Goal: Transaction & Acquisition: Purchase product/service

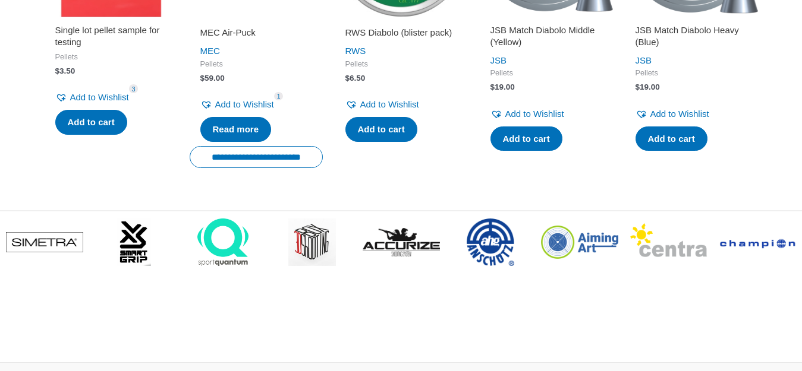
scroll to position [1397, 0]
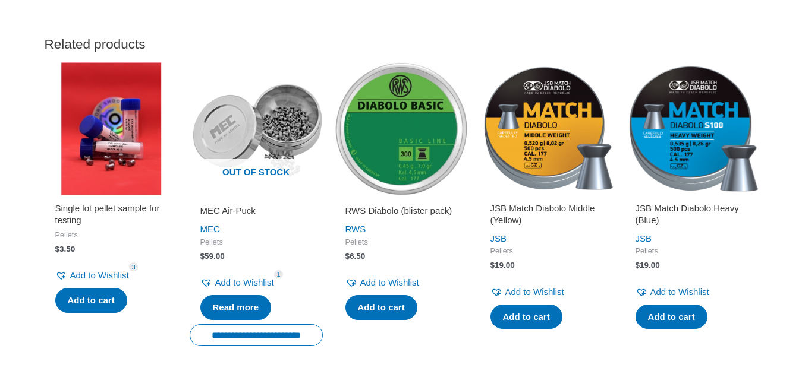
click at [697, 173] on img at bounding box center [690, 128] width 133 height 133
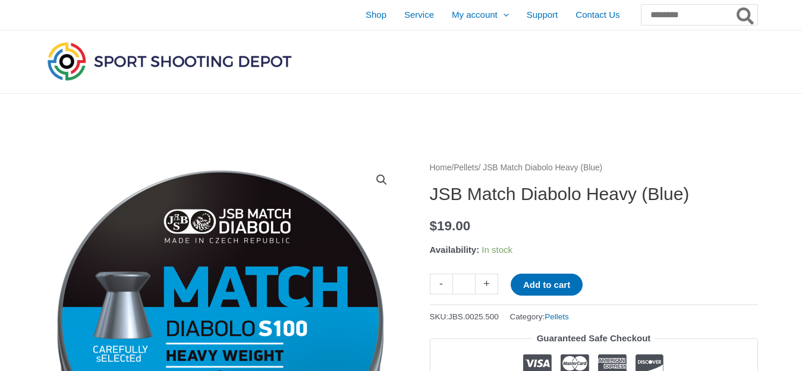
scroll to position [178, 0]
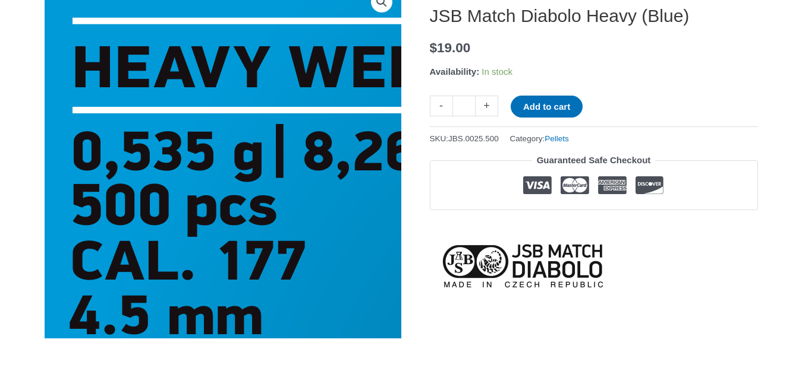
click at [198, 217] on img at bounding box center [290, 2] width 1367 height 1352
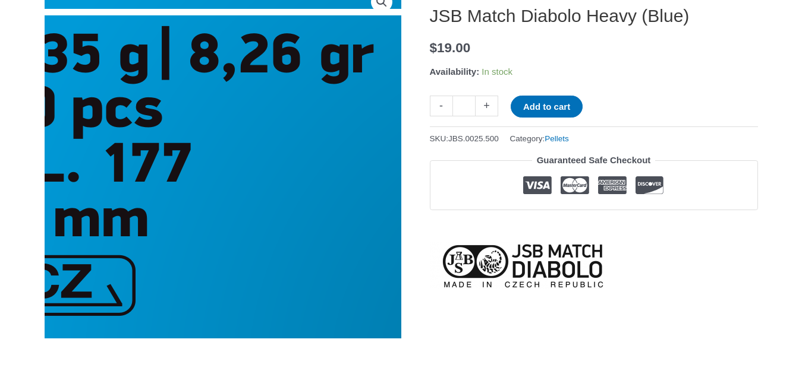
scroll to position [0, 0]
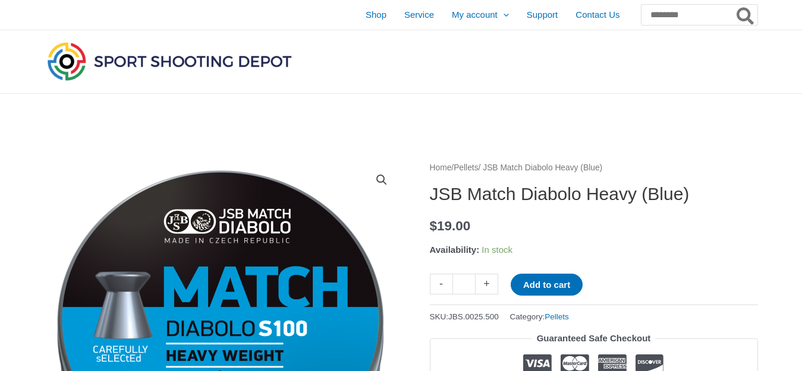
click at [378, 177] on link "View full-screen image gallery" at bounding box center [381, 179] width 21 height 21
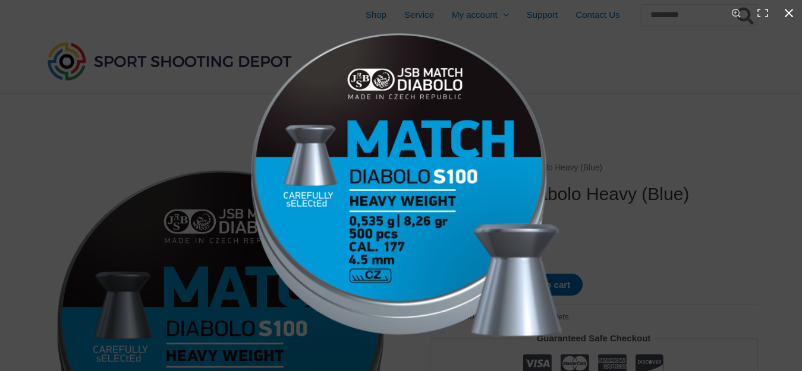
click at [786, 14] on button "Close (Esc)" at bounding box center [788, 13] width 26 height 26
